Goal: Task Accomplishment & Management: Use online tool/utility

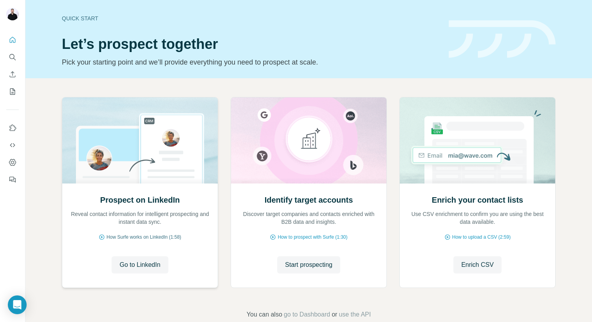
click at [167, 239] on span "How Surfe works on LinkedIn (1:58)" at bounding box center [144, 237] width 75 height 7
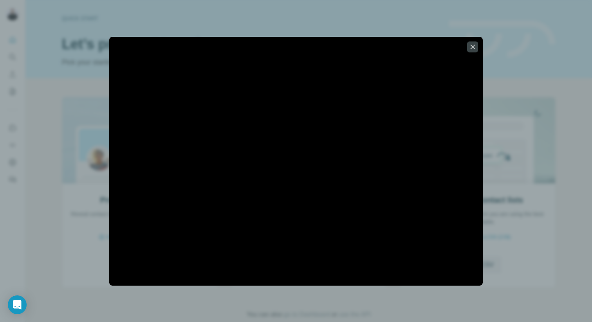
click at [51, 165] on div at bounding box center [296, 161] width 592 height 322
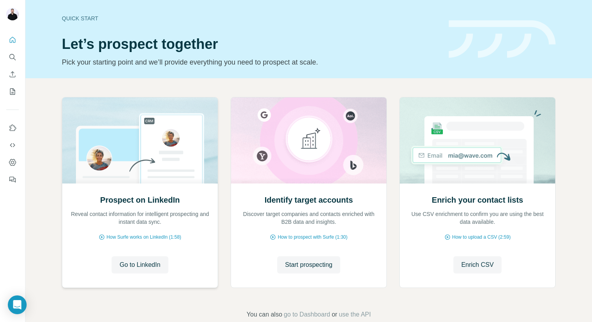
click at [161, 165] on img at bounding box center [140, 141] width 156 height 86
click at [12, 57] on icon "Search" at bounding box center [13, 57] width 8 height 8
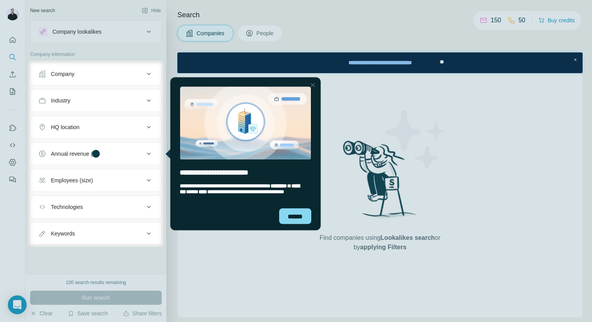
click at [314, 86] on div "Close Step" at bounding box center [312, 84] width 9 height 9
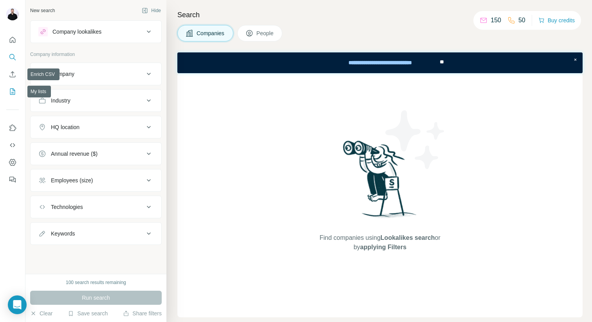
click at [14, 89] on icon "My lists" at bounding box center [12, 92] width 5 height 6
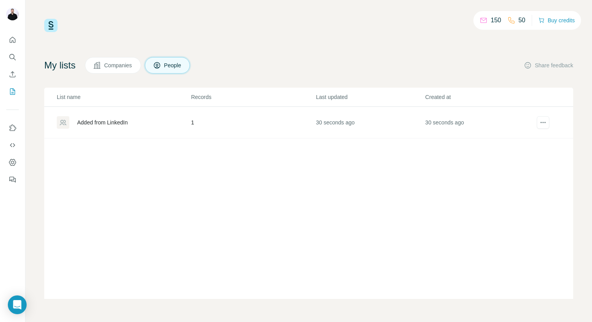
click at [128, 124] on div "Added from LinkedIn" at bounding box center [102, 123] width 51 height 8
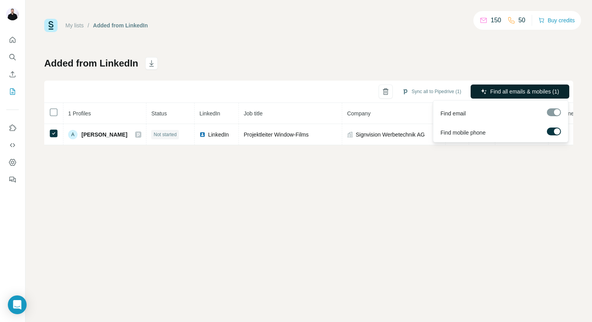
click at [527, 87] on button "Find all emails & mobiles (1)" at bounding box center [520, 92] width 99 height 14
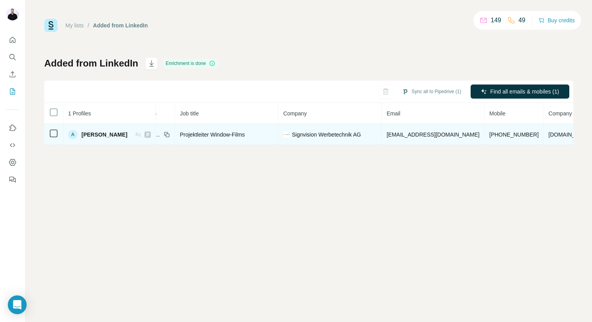
scroll to position [0, 123]
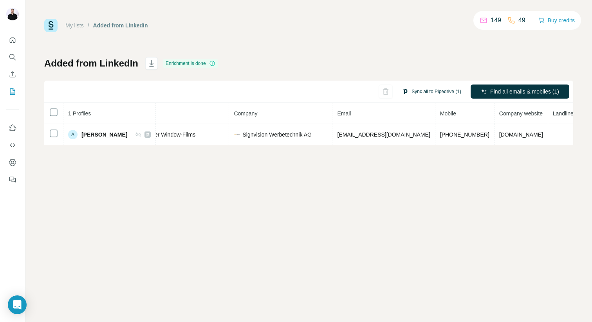
click at [427, 92] on button "Sync all to Pipedrive (1)" at bounding box center [432, 92] width 70 height 12
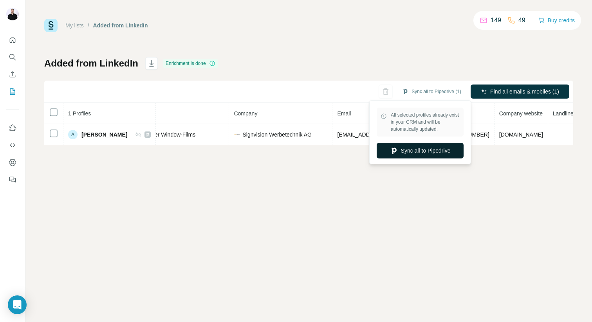
click at [419, 151] on button "Sync all to Pipedrive" at bounding box center [420, 151] width 87 height 16
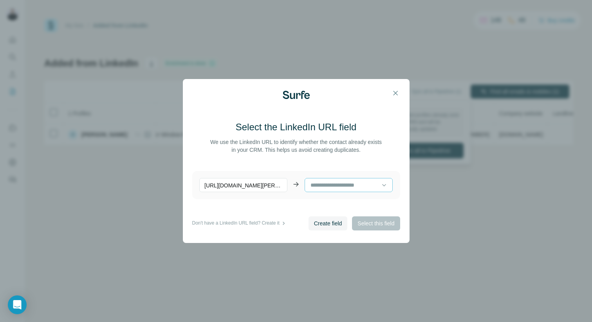
click at [327, 190] on div at bounding box center [346, 185] width 72 height 13
click at [336, 142] on p "We use the LinkedIn URL to identify whether the contact already exists in your …" at bounding box center [296, 146] width 174 height 16
click at [328, 224] on span "Create field" at bounding box center [328, 224] width 28 height 8
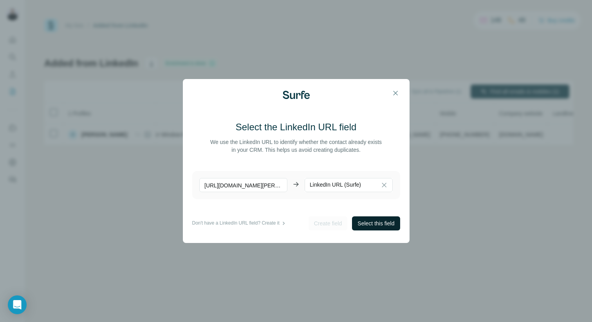
click at [365, 223] on span "Select this field" at bounding box center [376, 224] width 37 height 8
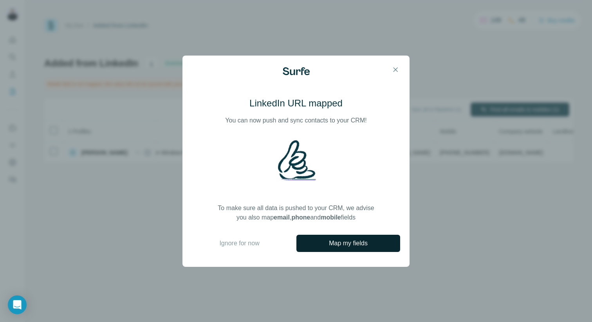
click at [340, 245] on span "Map my fields" at bounding box center [348, 243] width 39 height 9
click at [394, 68] on icon "button" at bounding box center [396, 69] width 4 height 4
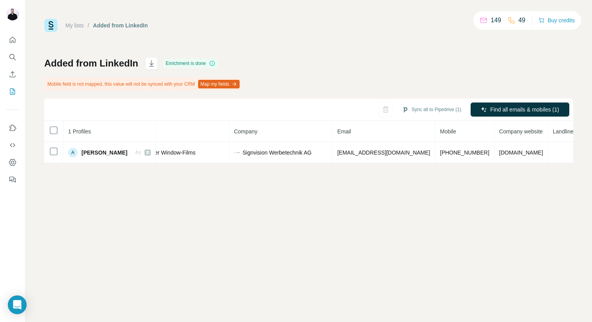
click at [230, 86] on button "Map my fields" at bounding box center [219, 84] width 42 height 9
